Goal: Information Seeking & Learning: Learn about a topic

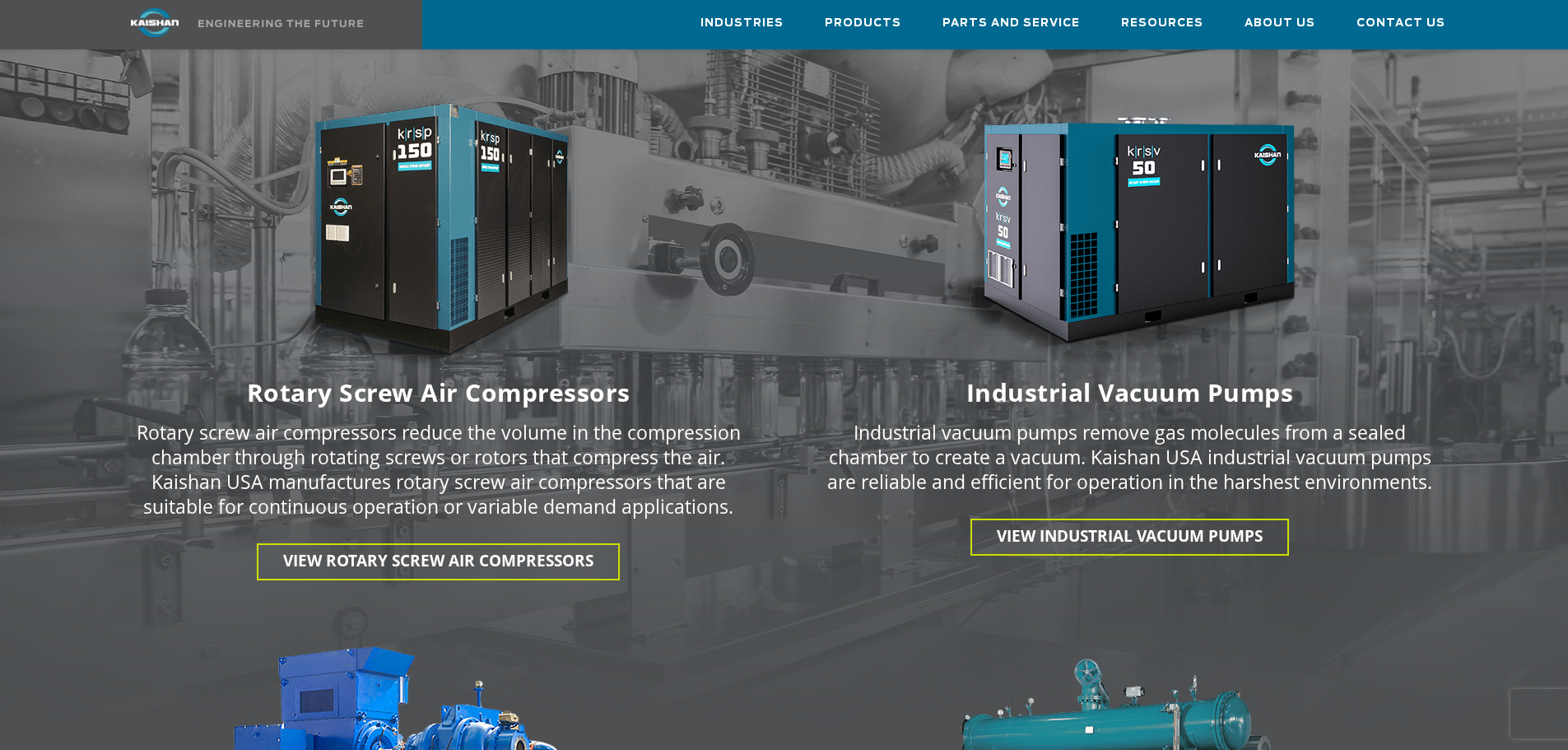
scroll to position [2387, 0]
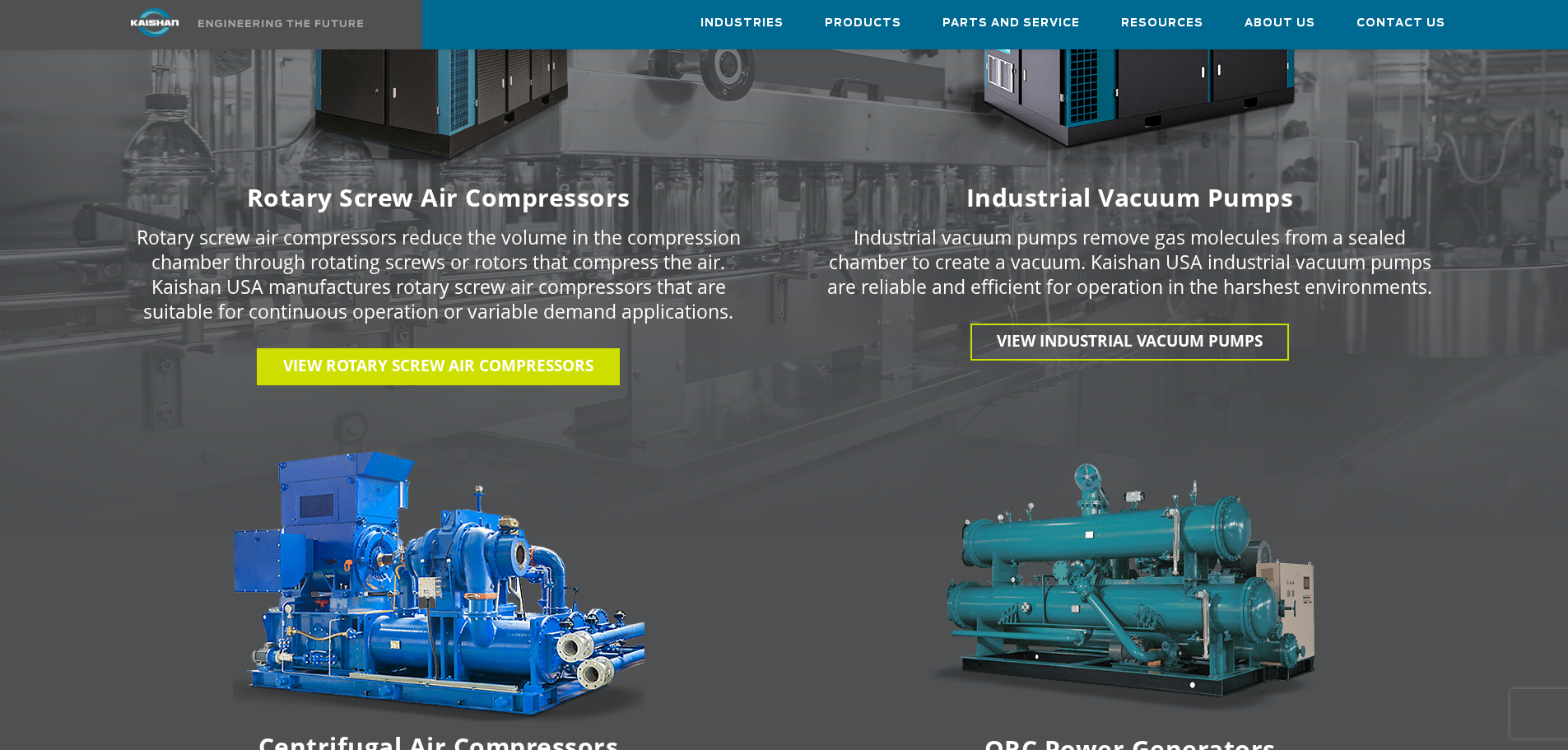
click at [453, 355] on span "View Rotary Screw Air Compressors" at bounding box center [438, 365] width 311 height 21
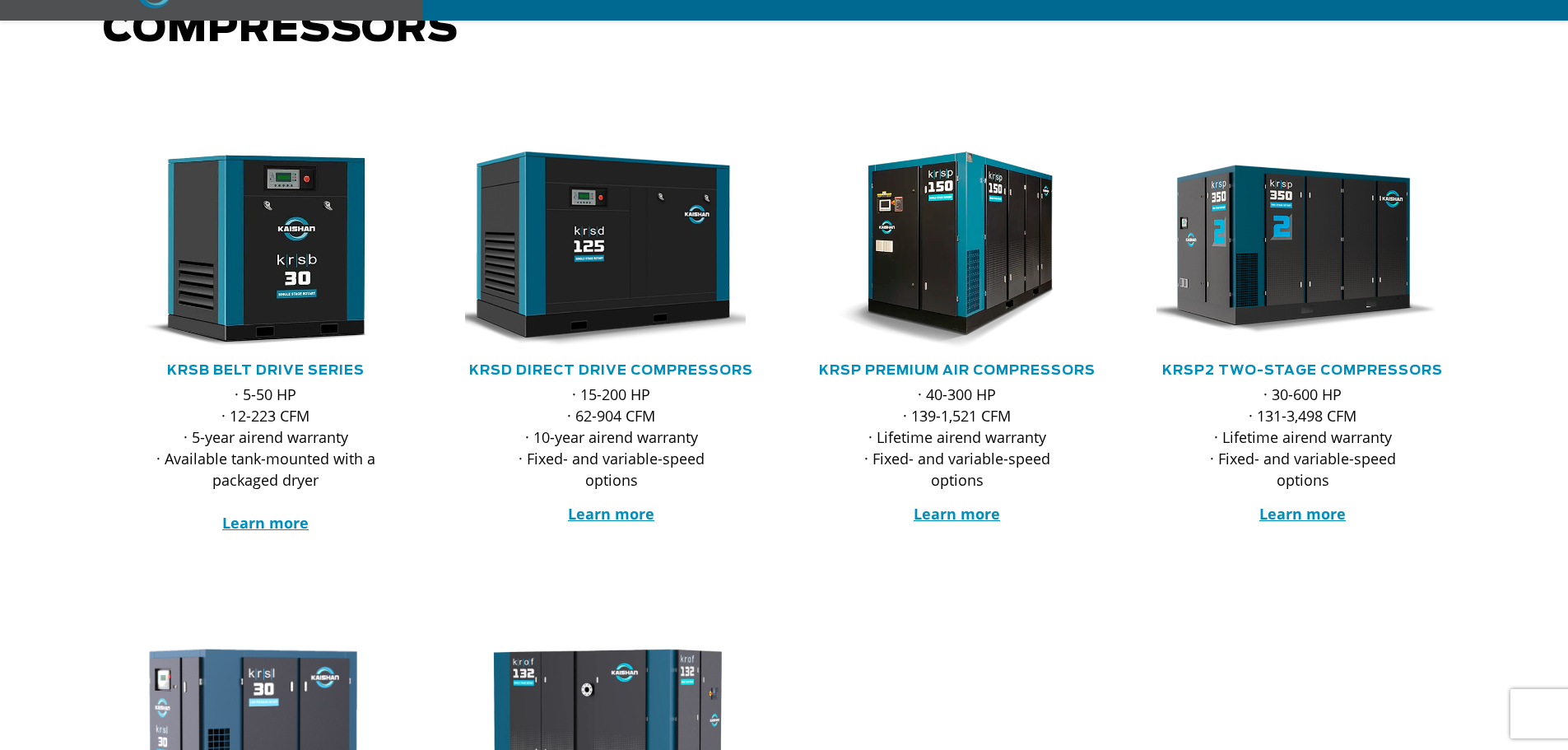
scroll to position [247, 0]
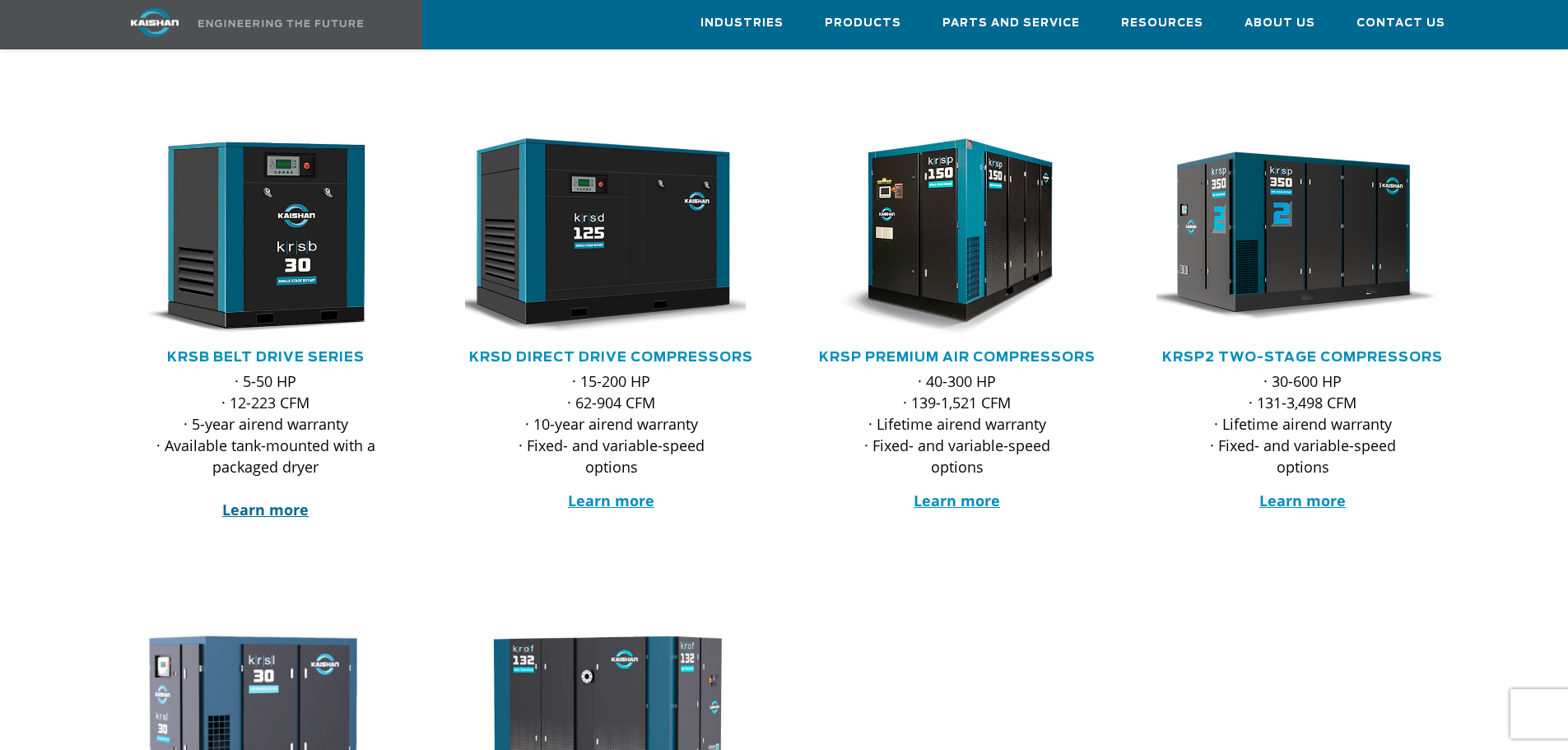
click at [273, 499] on strong "Learn more" at bounding box center [265, 509] width 86 height 19
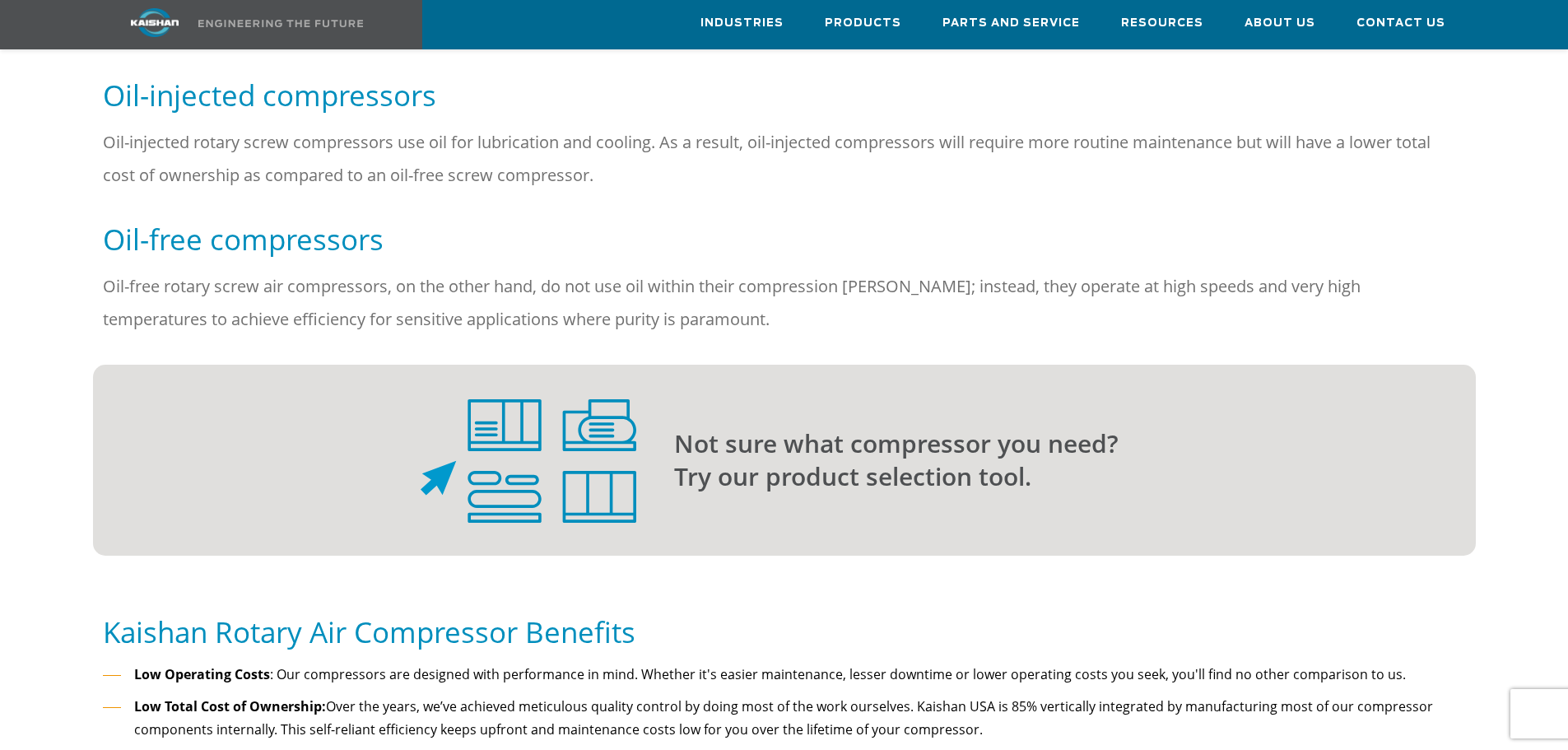
scroll to position [1317, 0]
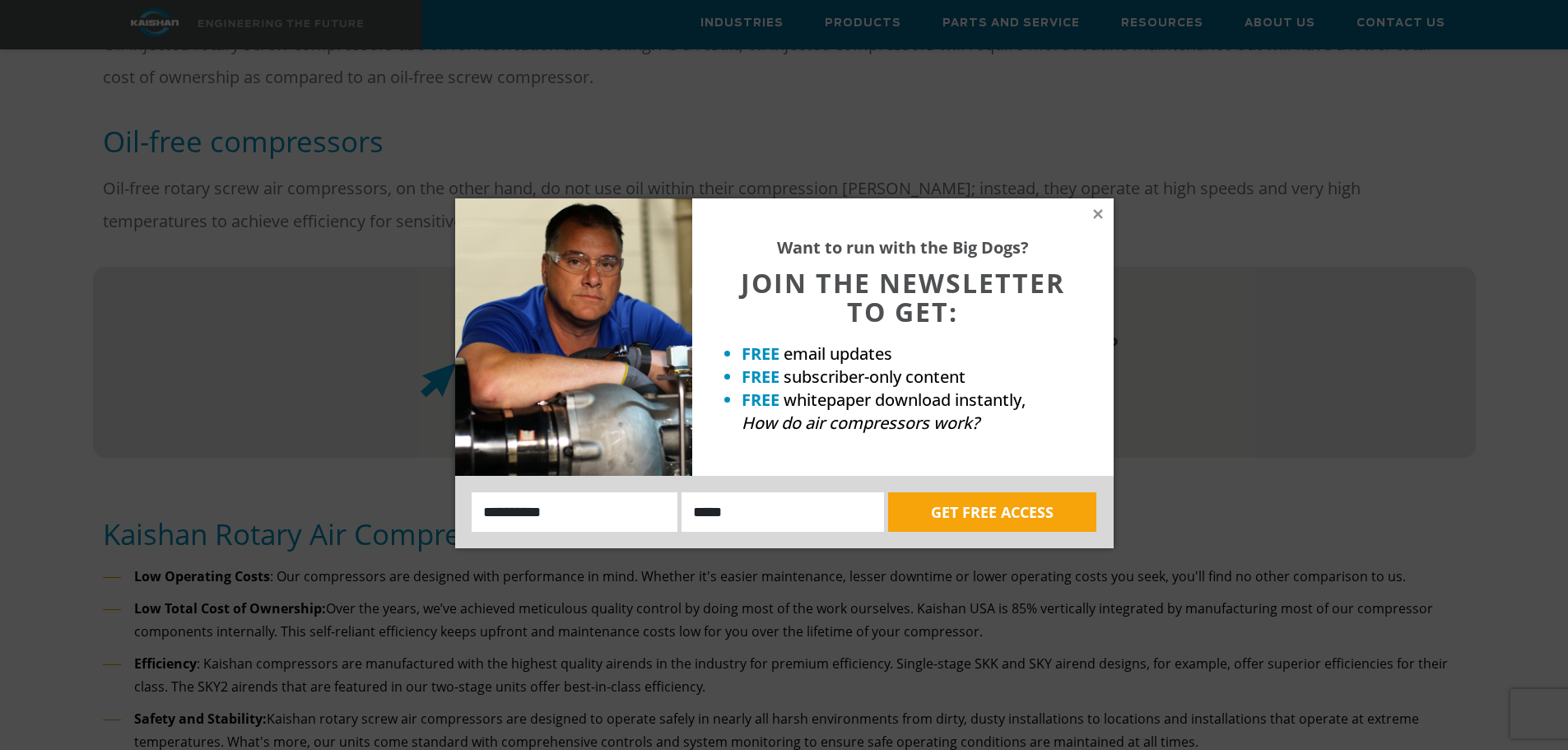
click at [767, 622] on div "Want to run with the Big Dogs? JOIN THE NEWSLETTER TO GET: FREE email updates F…" at bounding box center [784, 375] width 1568 height 750
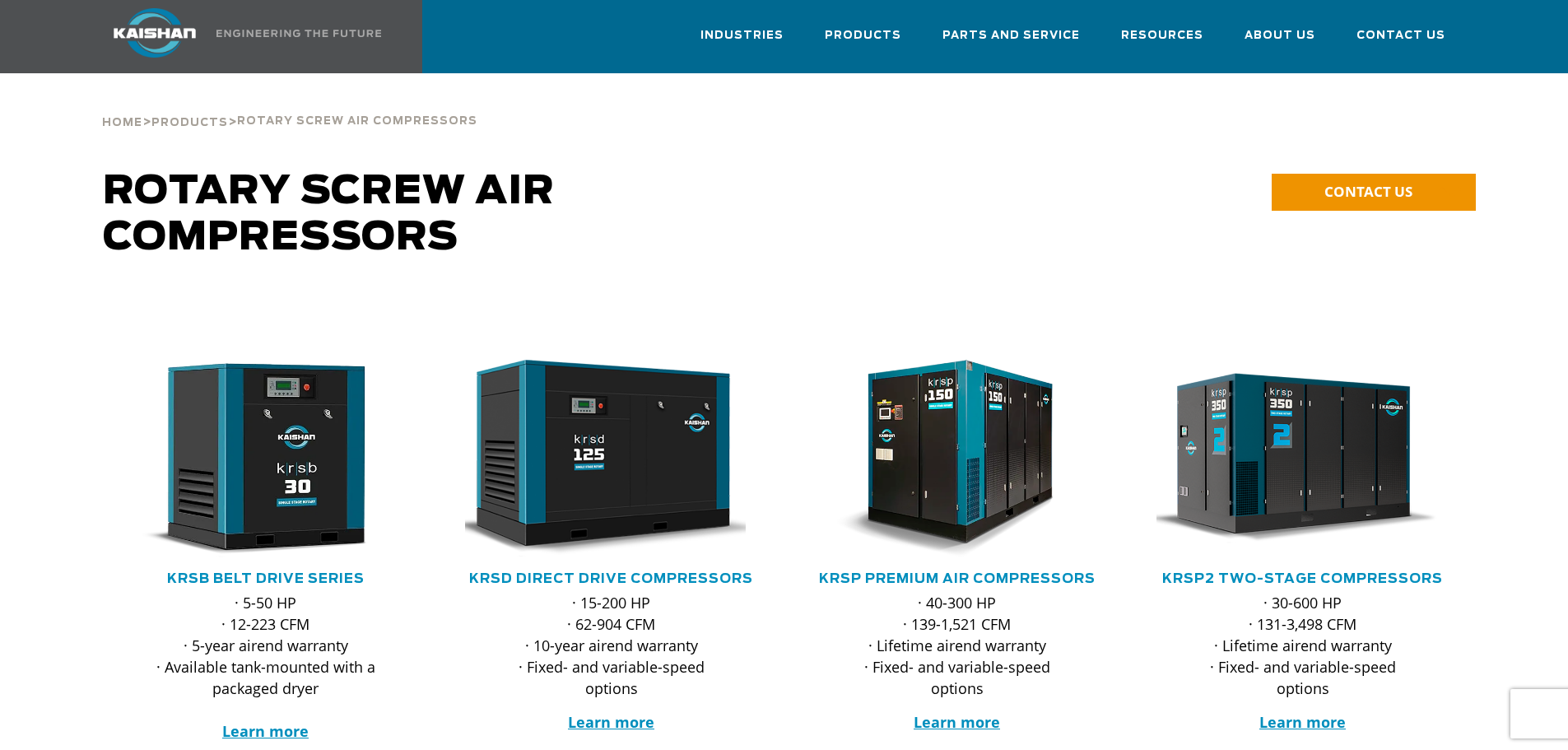
scroll to position [0, 0]
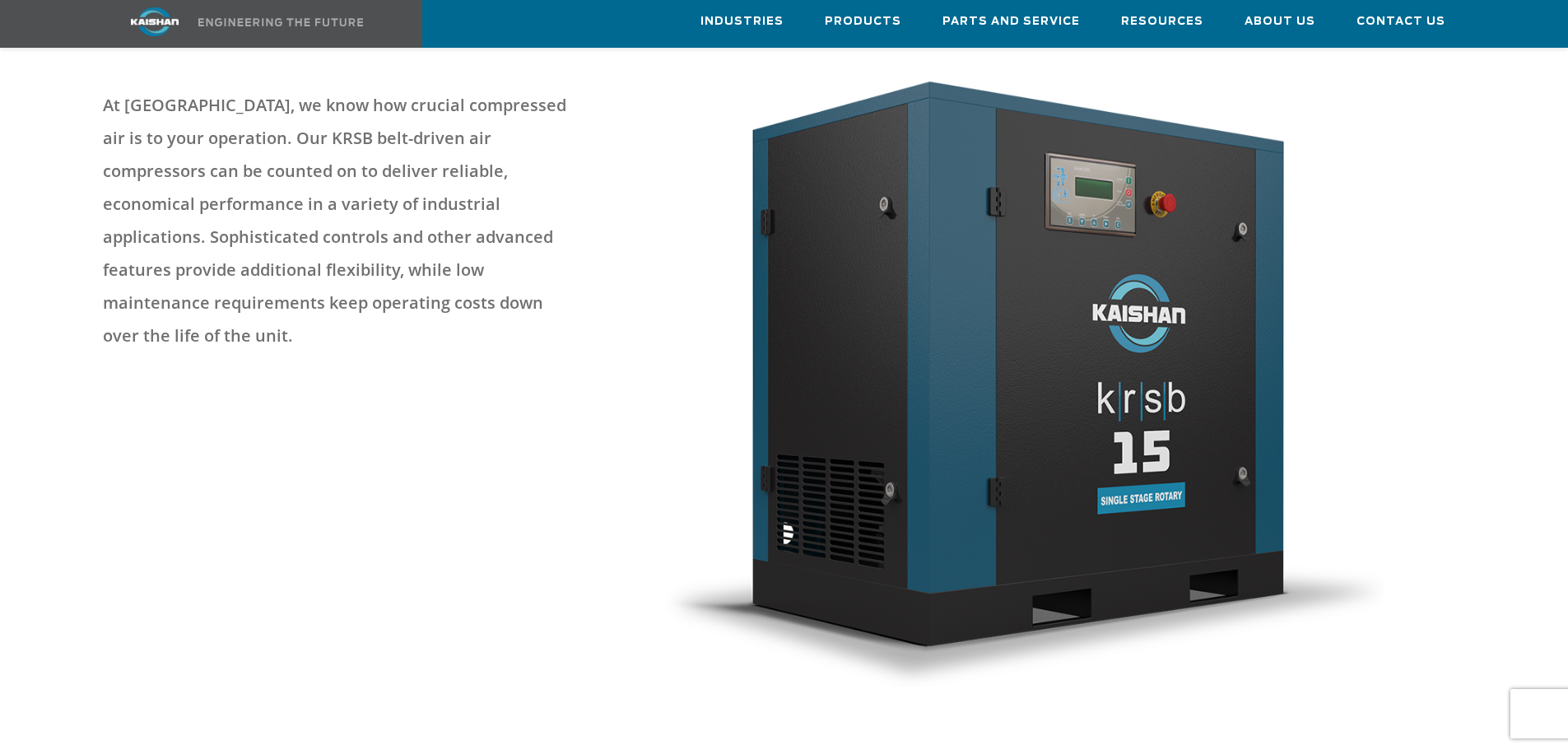
click at [1069, 348] on img at bounding box center [1020, 379] width 730 height 614
